Goal: Task Accomplishment & Management: Use online tool/utility

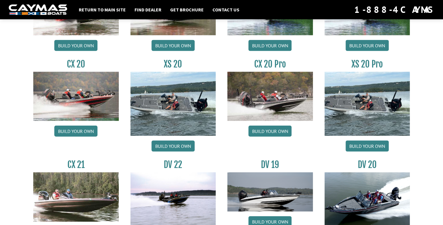
scroll to position [561, 0]
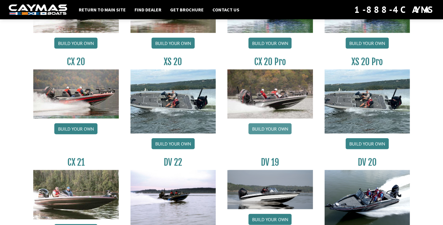
click at [273, 128] on link "Build your own" at bounding box center [269, 128] width 43 height 11
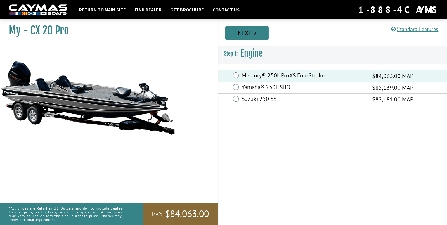
click at [243, 37] on link "Next" at bounding box center [247, 33] width 44 height 14
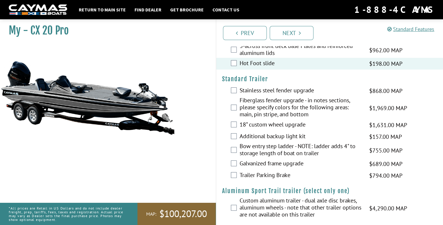
scroll to position [1012, 0]
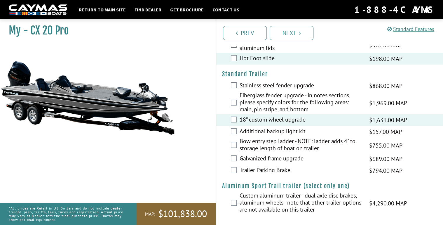
click at [237, 130] on div "Additional backup light kit $157.00 MAP $186.00 MSRP" at bounding box center [329, 132] width 227 height 12
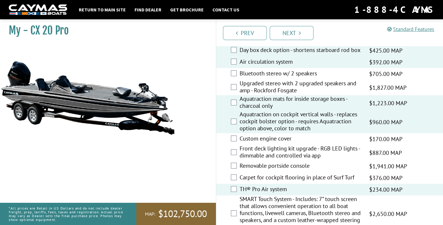
scroll to position [732, 0]
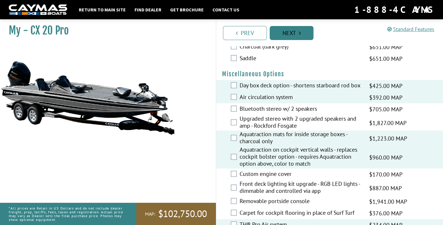
click at [289, 33] on link "Next" at bounding box center [292, 33] width 44 height 14
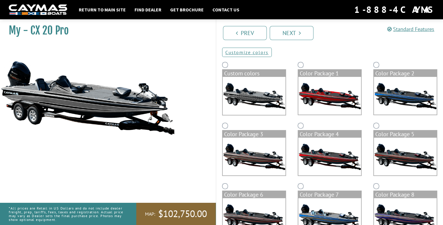
scroll to position [0, 0]
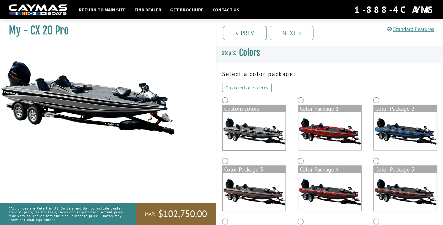
click at [276, 127] on img at bounding box center [254, 131] width 63 height 38
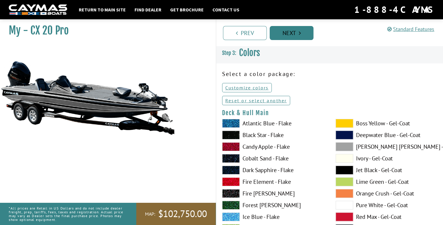
click at [278, 32] on link "Next" at bounding box center [292, 33] width 44 height 14
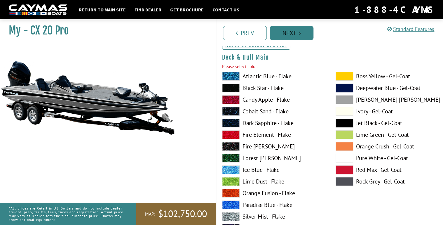
scroll to position [60, 0]
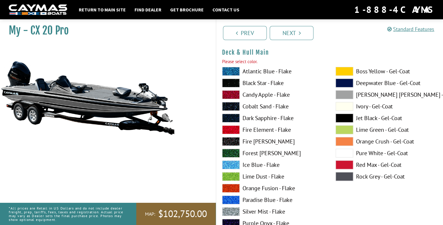
click at [256, 79] on label "Black Star - Flake" at bounding box center [273, 83] width 102 height 9
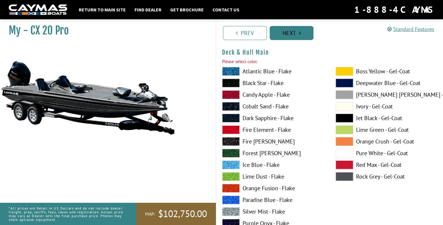
click at [286, 30] on link "Next" at bounding box center [292, 33] width 44 height 14
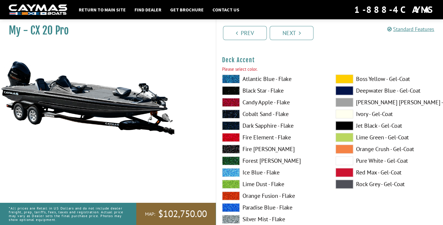
scroll to position [301, 0]
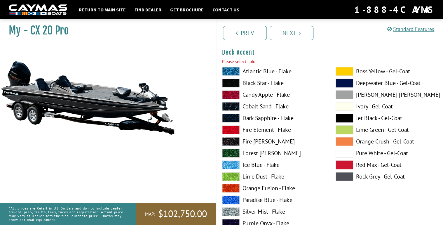
click at [261, 74] on label "Atlantic Blue - Flake" at bounding box center [273, 71] width 102 height 9
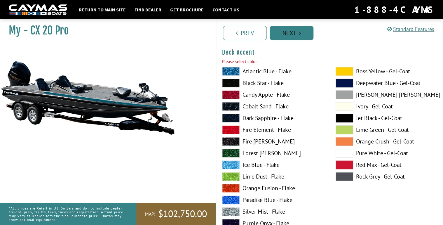
click at [290, 34] on link "Next" at bounding box center [292, 33] width 44 height 14
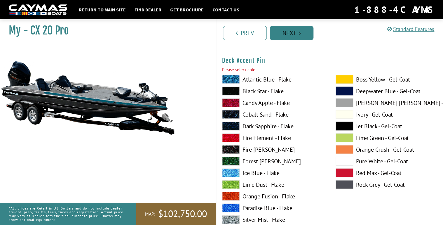
scroll to position [541, 0]
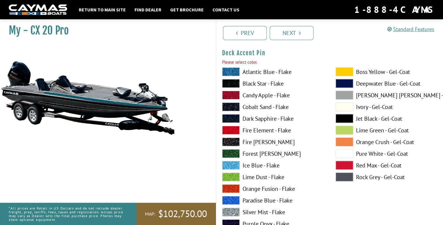
click at [264, 72] on label "Atlantic Blue - Flake" at bounding box center [273, 71] width 102 height 9
click at [283, 34] on link "Next" at bounding box center [292, 33] width 44 height 14
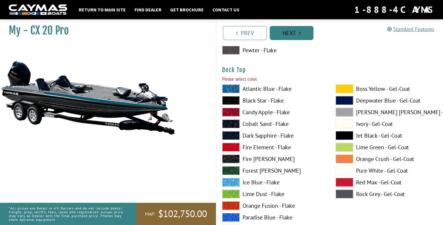
scroll to position [781, 0]
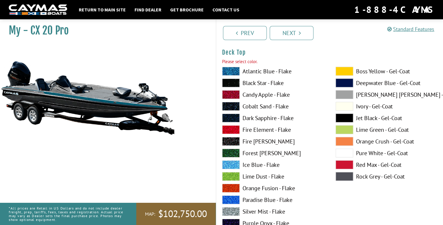
click at [264, 81] on label "Black Star - Flake" at bounding box center [273, 83] width 102 height 9
click at [286, 40] on div "Prev Next" at bounding box center [329, 32] width 227 height 27
click at [267, 81] on label "Black Star - Flake" at bounding box center [273, 83] width 102 height 9
click at [290, 37] on link "Next" at bounding box center [292, 33] width 44 height 14
click at [262, 94] on label "Candy Apple - Flake" at bounding box center [273, 94] width 102 height 9
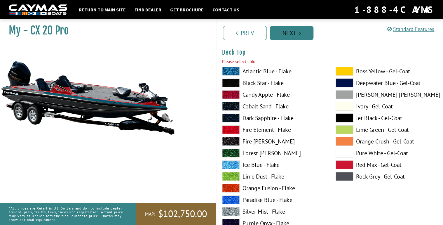
click at [287, 37] on link "Next" at bounding box center [292, 33] width 44 height 14
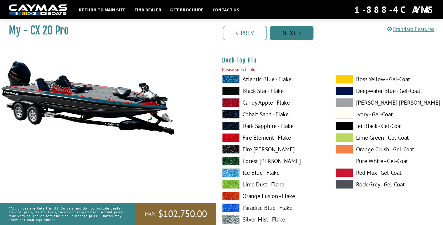
scroll to position [1021, 0]
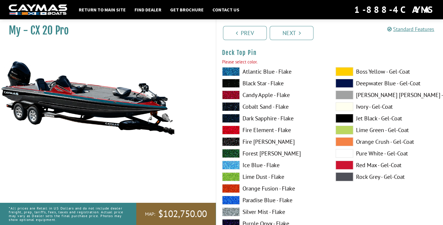
click at [249, 103] on label "Cobalt Sand - Flake" at bounding box center [273, 106] width 102 height 9
click at [285, 29] on link "Next" at bounding box center [292, 33] width 44 height 14
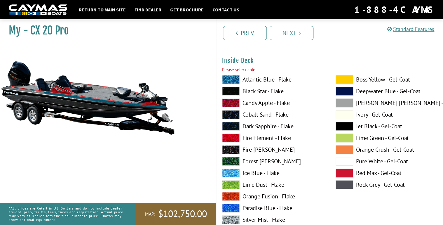
scroll to position [1261, 0]
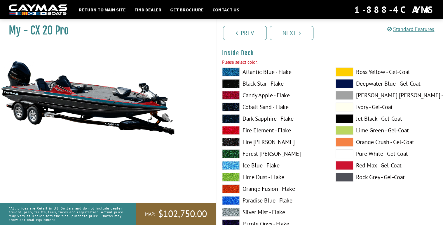
click at [250, 81] on label "Black Star - Flake" at bounding box center [273, 83] width 102 height 9
click at [288, 33] on link "Next" at bounding box center [292, 33] width 44 height 14
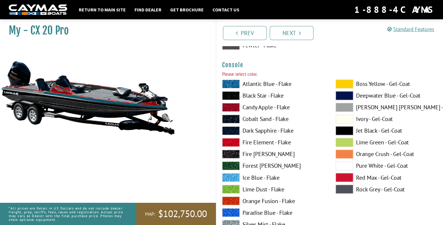
scroll to position [1502, 0]
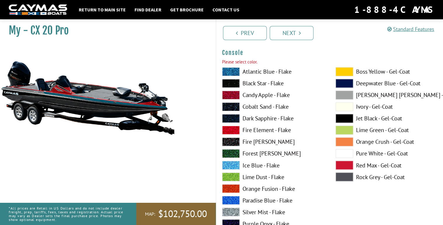
click at [259, 94] on label "Candy Apple - Flake" at bounding box center [273, 94] width 102 height 9
click at [286, 35] on link "Next" at bounding box center [292, 33] width 44 height 14
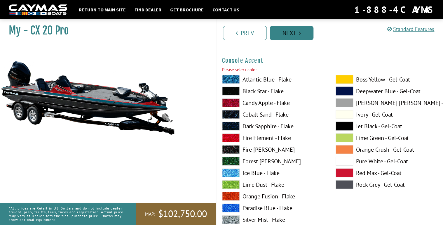
scroll to position [1742, 0]
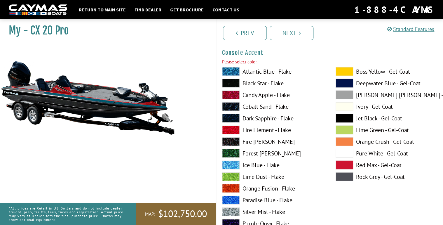
drag, startPoint x: 260, startPoint y: 86, endPoint x: 261, endPoint y: 81, distance: 4.7
click at [260, 86] on label "Black Star - Flake" at bounding box center [273, 83] width 102 height 9
click at [294, 36] on link "Next" at bounding box center [292, 33] width 44 height 14
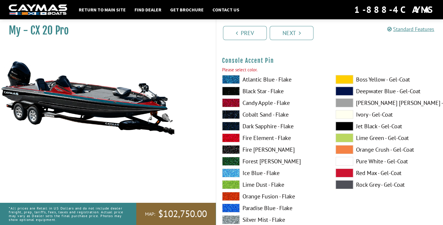
scroll to position [1982, 0]
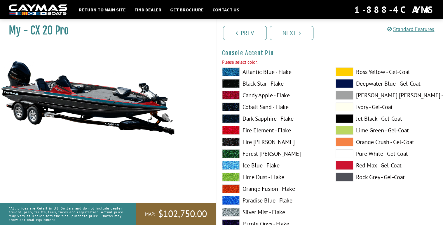
click at [263, 102] on label "Cobalt Sand - Flake" at bounding box center [273, 106] width 102 height 9
click at [286, 35] on link "Next" at bounding box center [292, 33] width 44 height 14
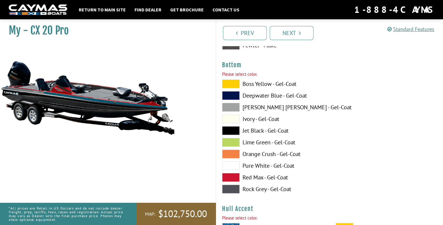
scroll to position [2222, 0]
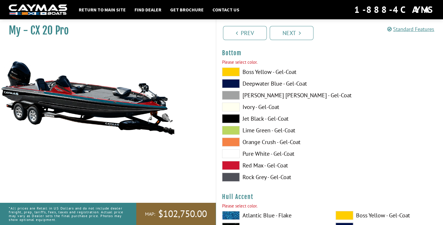
click at [259, 107] on label "Ivory - Gel-Coat" at bounding box center [273, 106] width 102 height 9
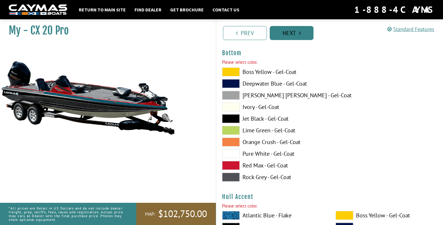
click at [294, 32] on link "Next" at bounding box center [292, 33] width 44 height 14
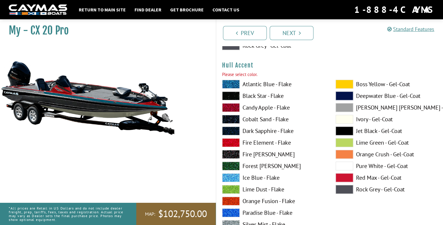
scroll to position [2357, 0]
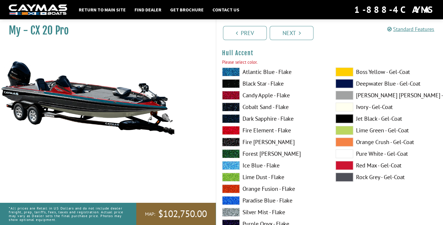
click at [255, 100] on div "Atlantic Blue - Flake Black Star - Flake Candy Apple - Flake Cobalt Sand - Flak…" at bounding box center [273, 178] width 114 height 222
click at [255, 105] on label "Cobalt Sand - Flake" at bounding box center [273, 106] width 102 height 9
click at [292, 36] on link "Next" at bounding box center [292, 33] width 44 height 14
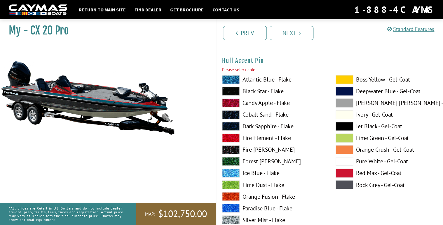
scroll to position [2598, 0]
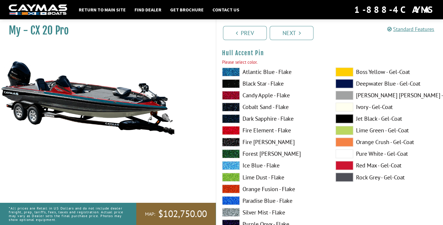
click at [266, 84] on label "Black Star - Flake" at bounding box center [273, 83] width 102 height 9
click at [293, 37] on link "Next" at bounding box center [292, 33] width 44 height 14
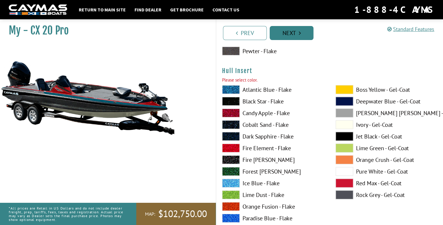
scroll to position [2838, 0]
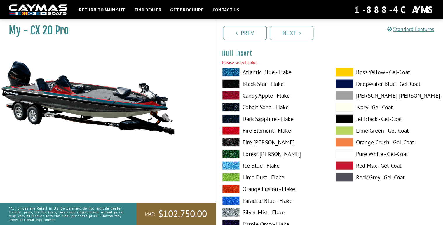
click at [268, 84] on label "Black Star - Flake" at bounding box center [273, 83] width 102 height 9
click at [291, 39] on link "Next" at bounding box center [292, 33] width 44 height 14
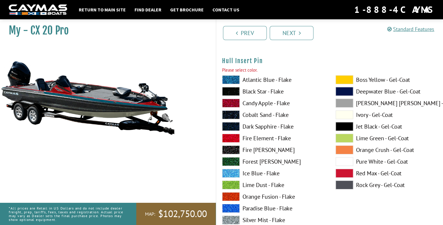
scroll to position [3078, 0]
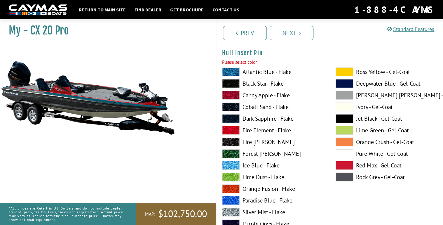
click at [272, 77] on div "Atlantic Blue - Flake Black Star - Flake Candy Apple - Flake Cobalt Sand - Flak…" at bounding box center [273, 178] width 114 height 222
click at [272, 70] on label "Atlantic Blue - Flake" at bounding box center [273, 71] width 102 height 9
click at [290, 35] on link "Next" at bounding box center [292, 33] width 44 height 14
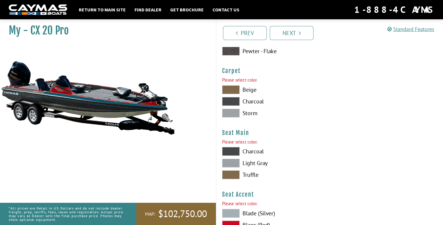
scroll to position [3318, 0]
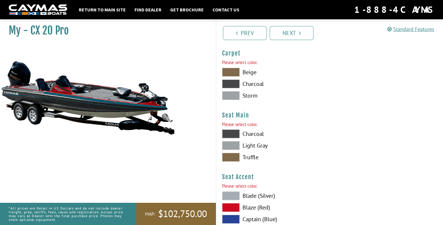
click at [248, 83] on label "Charcoal" at bounding box center [273, 83] width 102 height 9
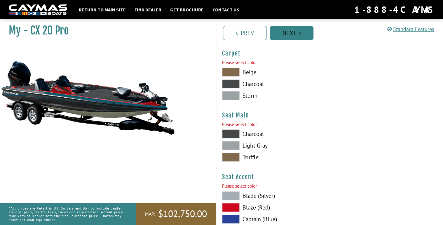
click at [286, 31] on link "Next" at bounding box center [292, 33] width 44 height 14
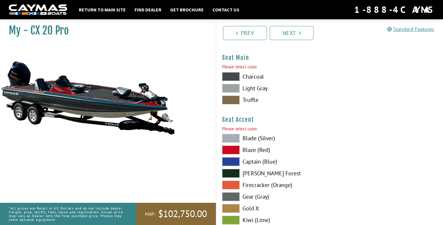
scroll to position [3372, 0]
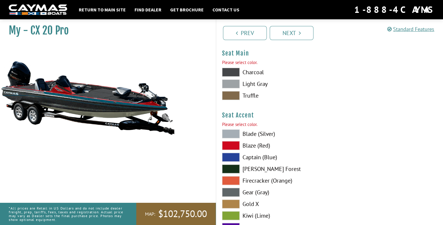
click at [250, 93] on label "Truffle" at bounding box center [273, 95] width 102 height 9
click at [250, 144] on label "Blaze (Red)" at bounding box center [273, 145] width 102 height 9
click at [290, 32] on link "Next" at bounding box center [292, 33] width 44 height 14
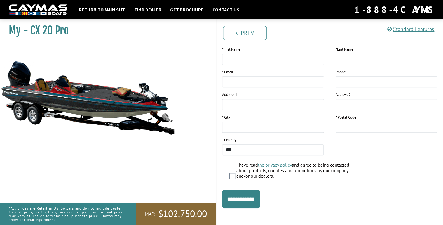
scroll to position [100, 0]
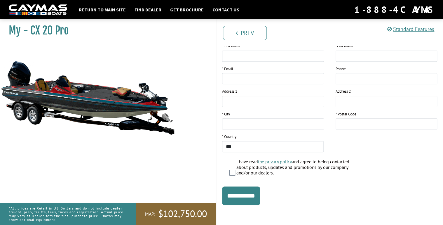
drag, startPoint x: 247, startPoint y: 191, endPoint x: 257, endPoint y: 185, distance: 11.7
click at [247, 191] on input "**********" at bounding box center [241, 195] width 38 height 19
